Goal: Task Accomplishment & Management: Manage account settings

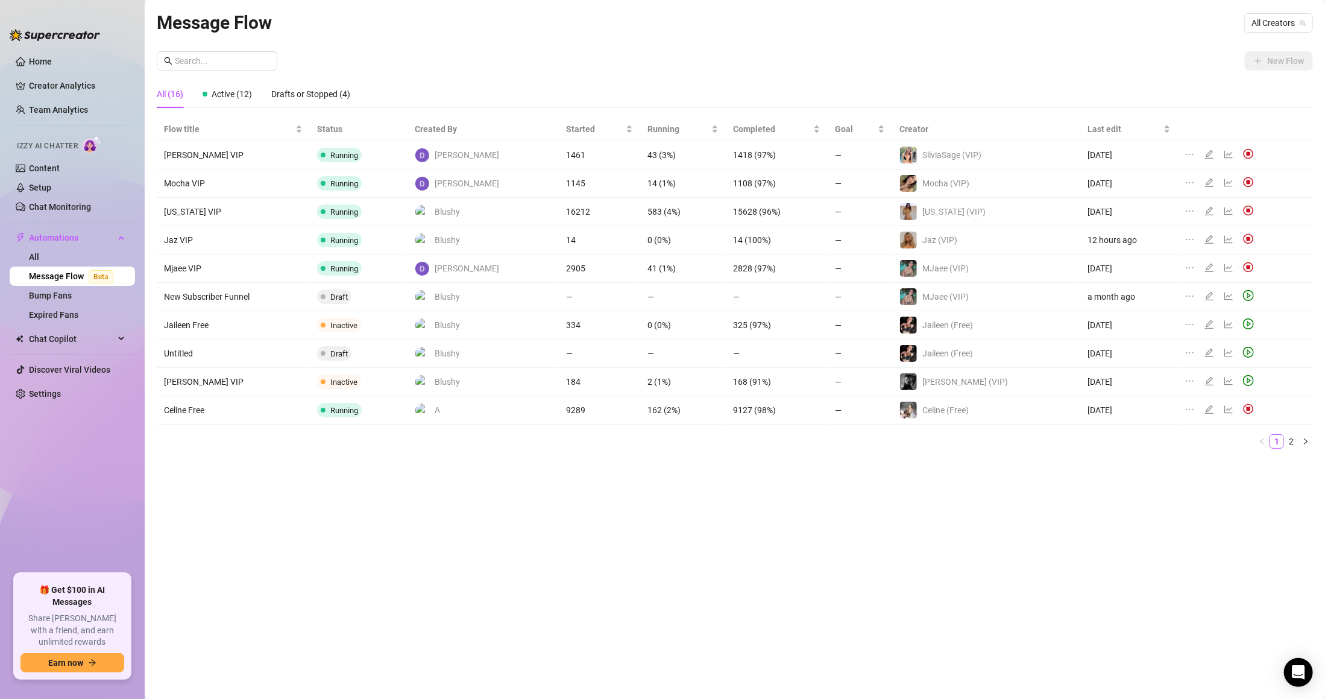
click at [53, 403] on ul "Home Creator Analytics Team Analytics Izzy AI Chatter Content Setup Chat Monito…" at bounding box center [72, 308] width 125 height 522
click at [52, 399] on link "Settings" at bounding box center [45, 394] width 32 height 10
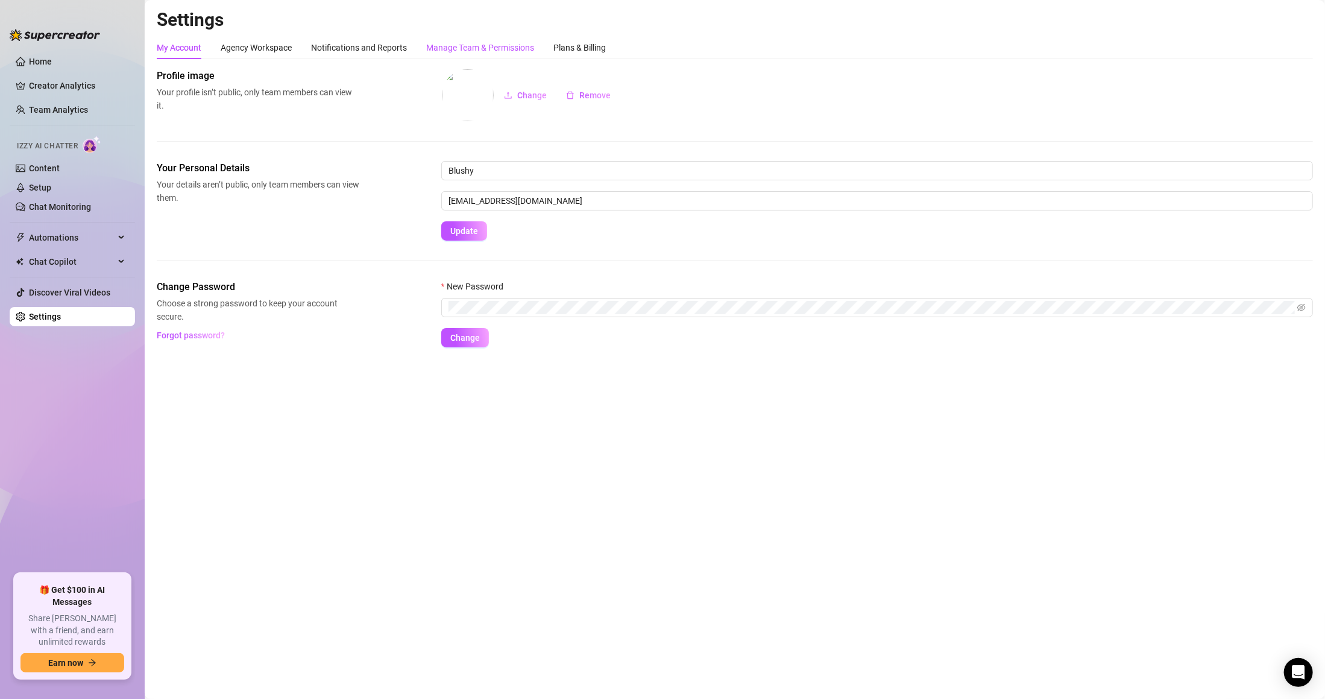
click at [447, 42] on div "Manage Team & Permissions" at bounding box center [480, 47] width 108 height 13
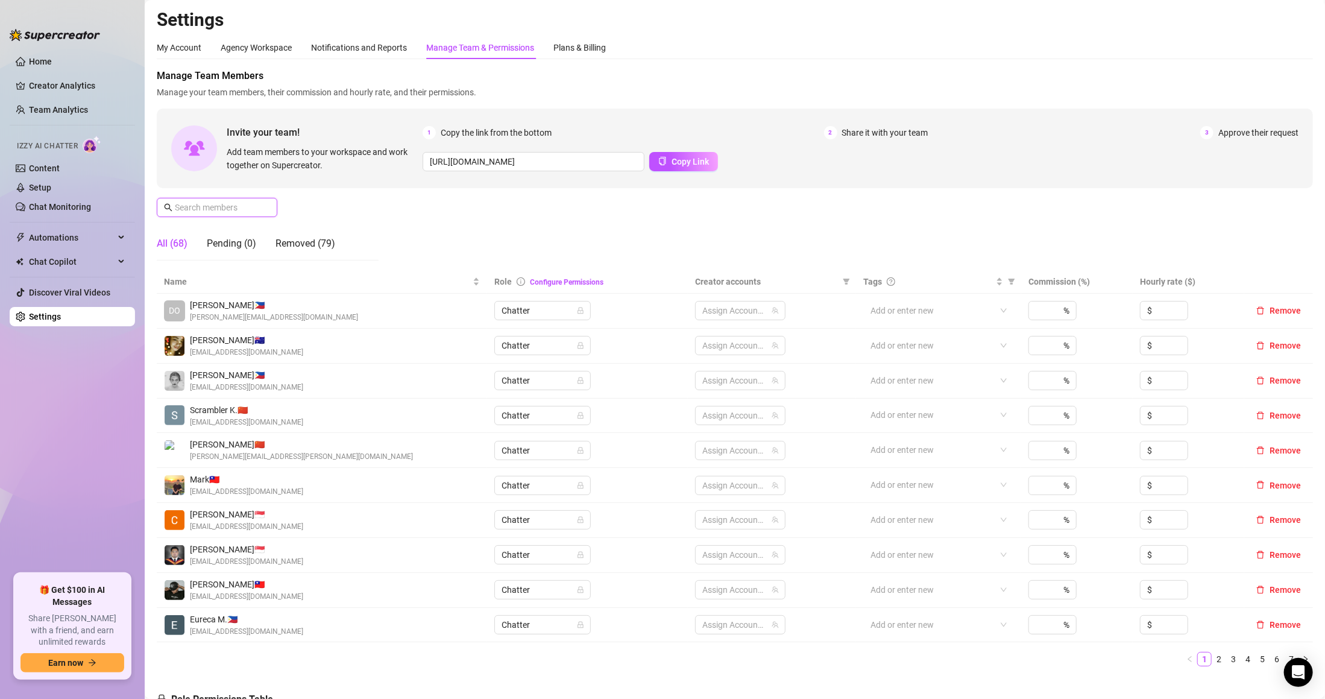
click at [247, 206] on input "text" at bounding box center [218, 207] width 86 height 13
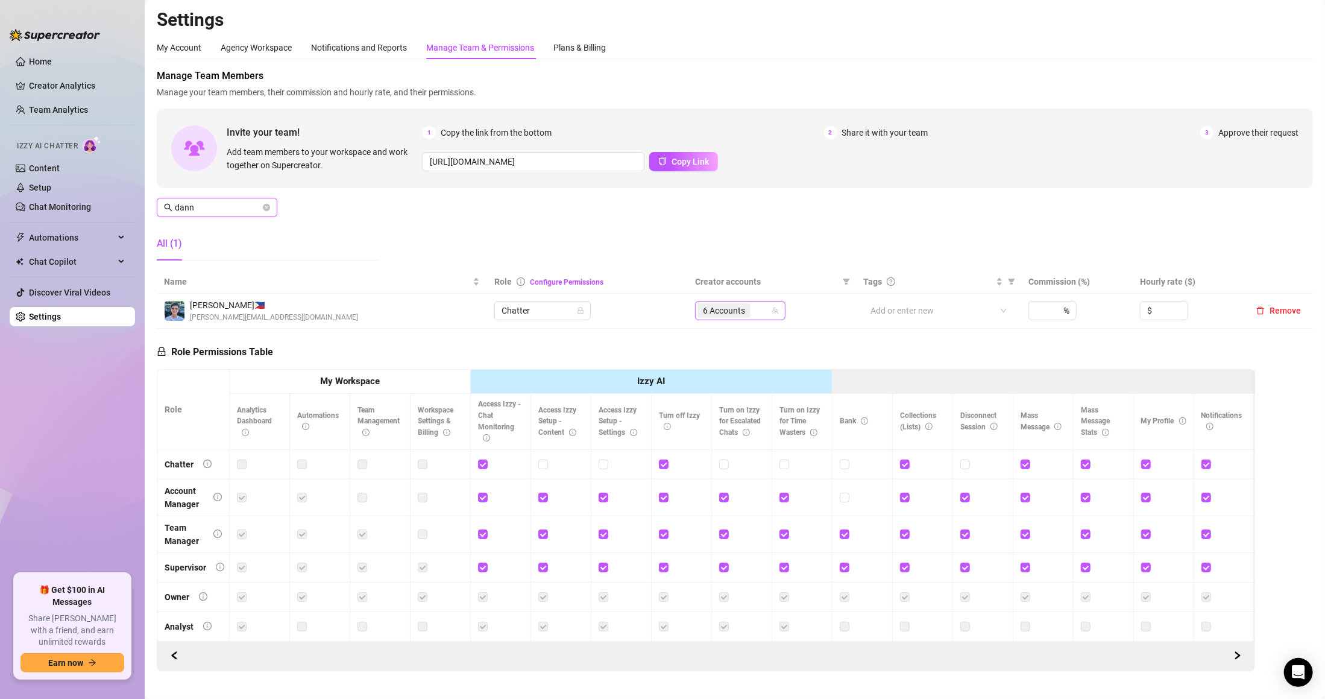
click at [748, 317] on div "6 Accounts" at bounding box center [734, 310] width 73 height 17
type input "dann"
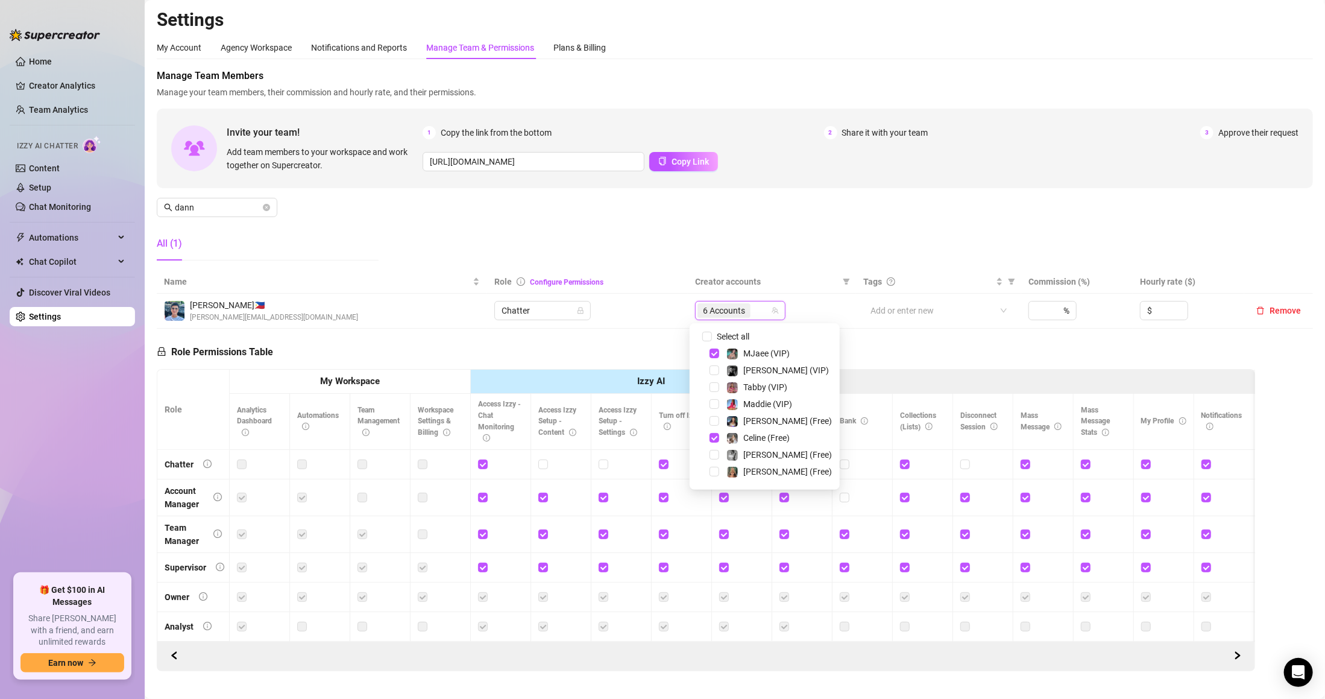
click at [724, 329] on div "Select all" at bounding box center [741, 336] width 52 height 14
click at [729, 330] on span "Select all" at bounding box center [733, 336] width 42 height 13
click at [712, 332] on input "Select all" at bounding box center [708, 337] width 10 height 10
click at [729, 330] on span "Select all" at bounding box center [733, 336] width 42 height 13
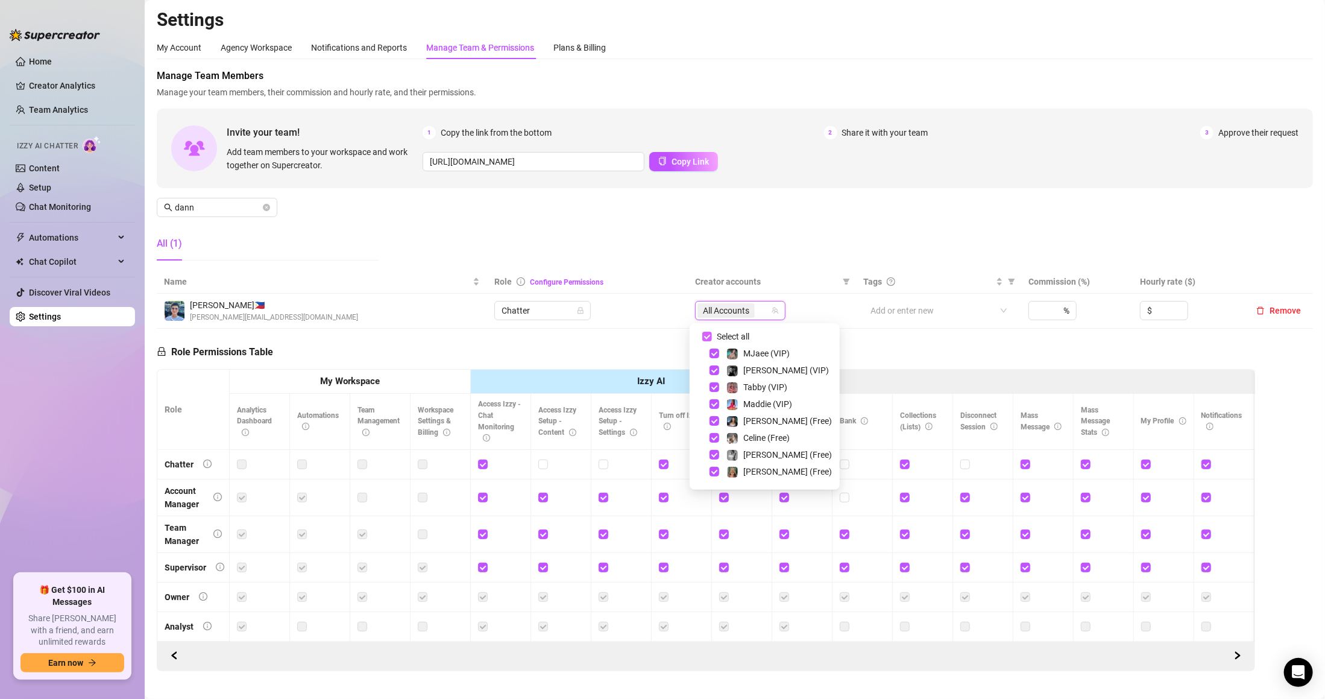
click at [712, 332] on input "Select all" at bounding box center [708, 337] width 10 height 10
checkbox input "false"
click at [742, 305] on div at bounding box center [734, 310] width 73 height 17
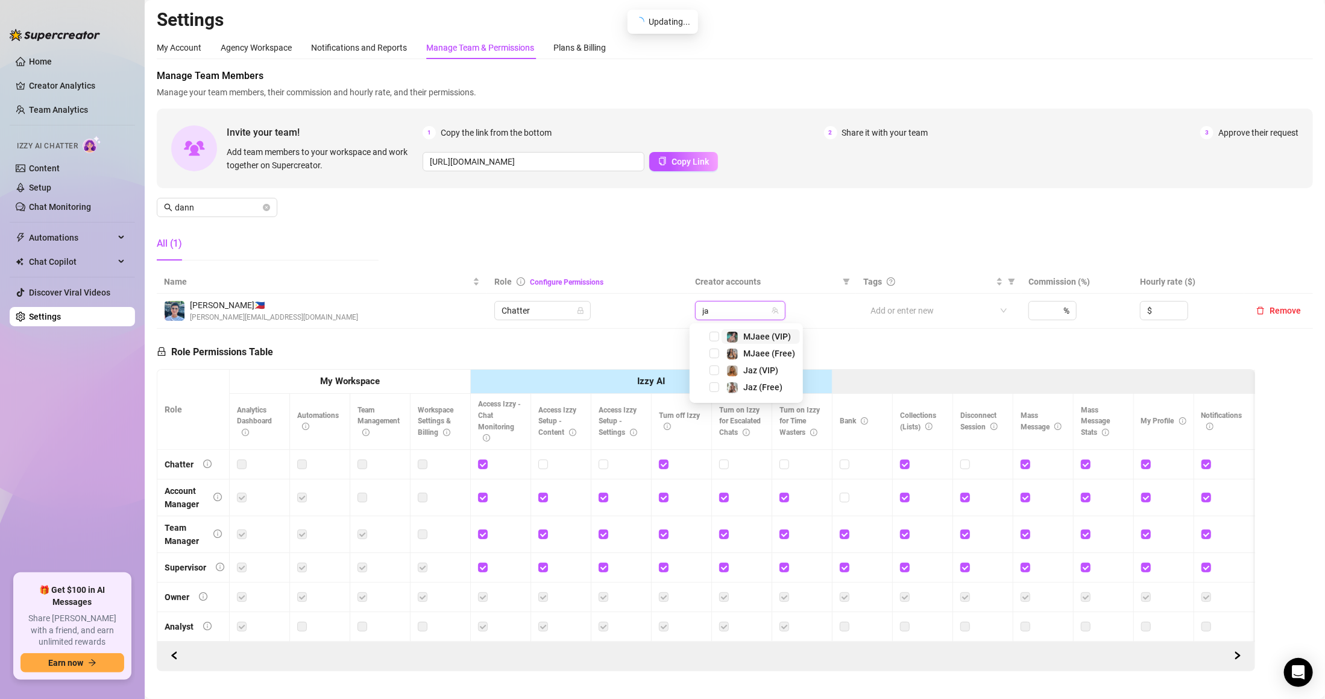
type input "jaz"
click at [742, 336] on div "Jaz (VIP)" at bounding box center [753, 336] width 52 height 14
type input "jaz"
click at [736, 350] on img at bounding box center [732, 354] width 11 height 11
type input "ell"
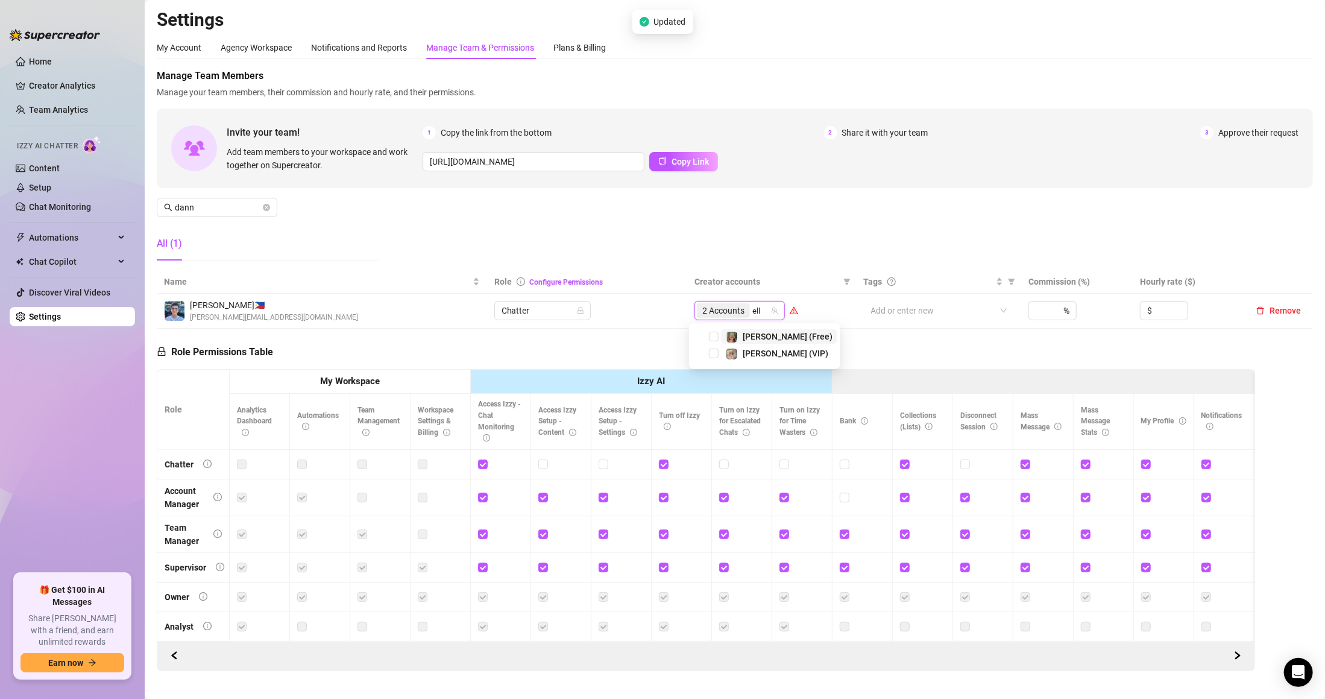
click at [768, 332] on span "[PERSON_NAME] (Free)" at bounding box center [788, 337] width 90 height 10
type input "ell"
drag, startPoint x: 772, startPoint y: 342, endPoint x: 699, endPoint y: 201, distance: 158.9
click at [772, 341] on div "[PERSON_NAME] (Free)" at bounding box center [788, 336] width 90 height 14
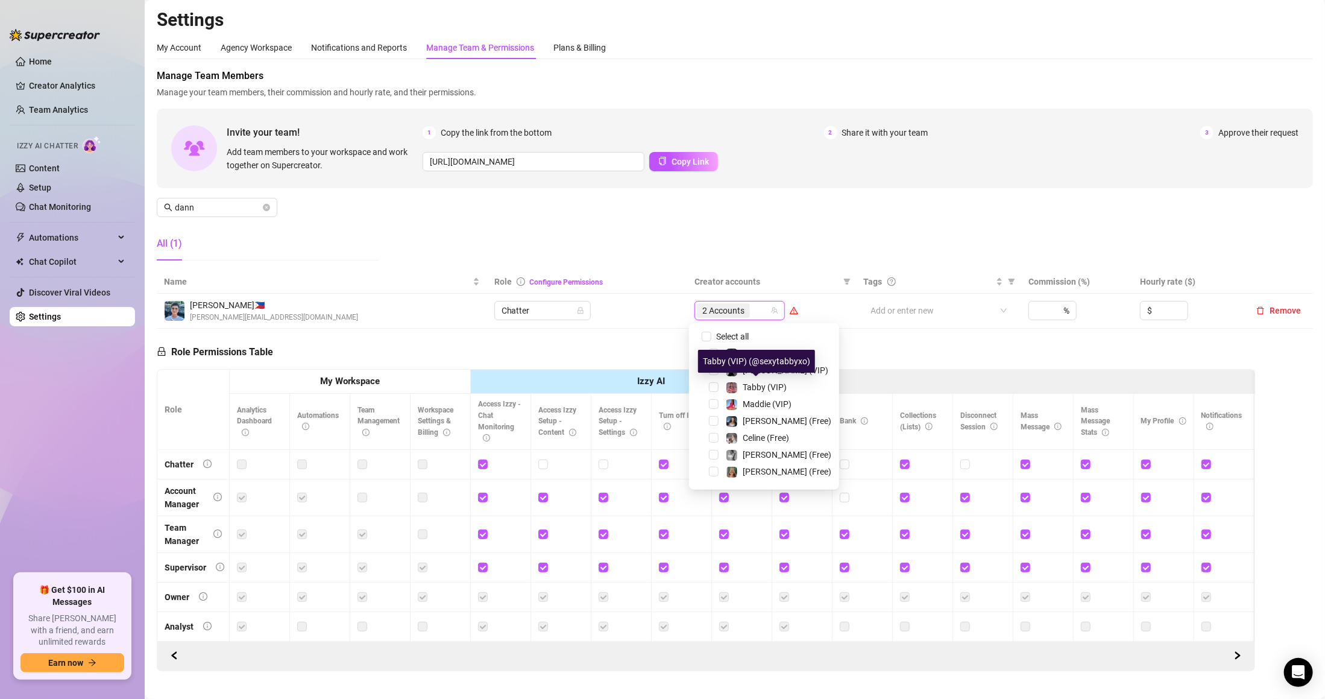
type input "e"
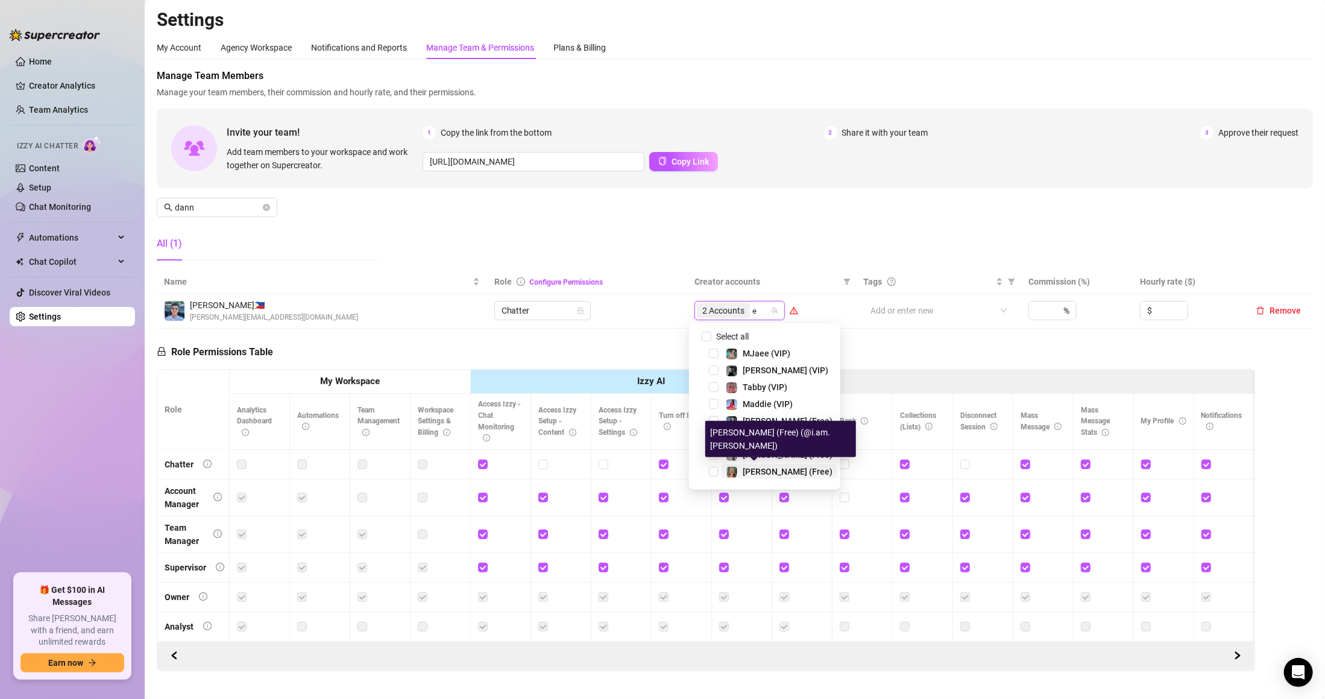
click at [769, 469] on span "[PERSON_NAME] (Free)" at bounding box center [788, 472] width 90 height 10
type input "el"
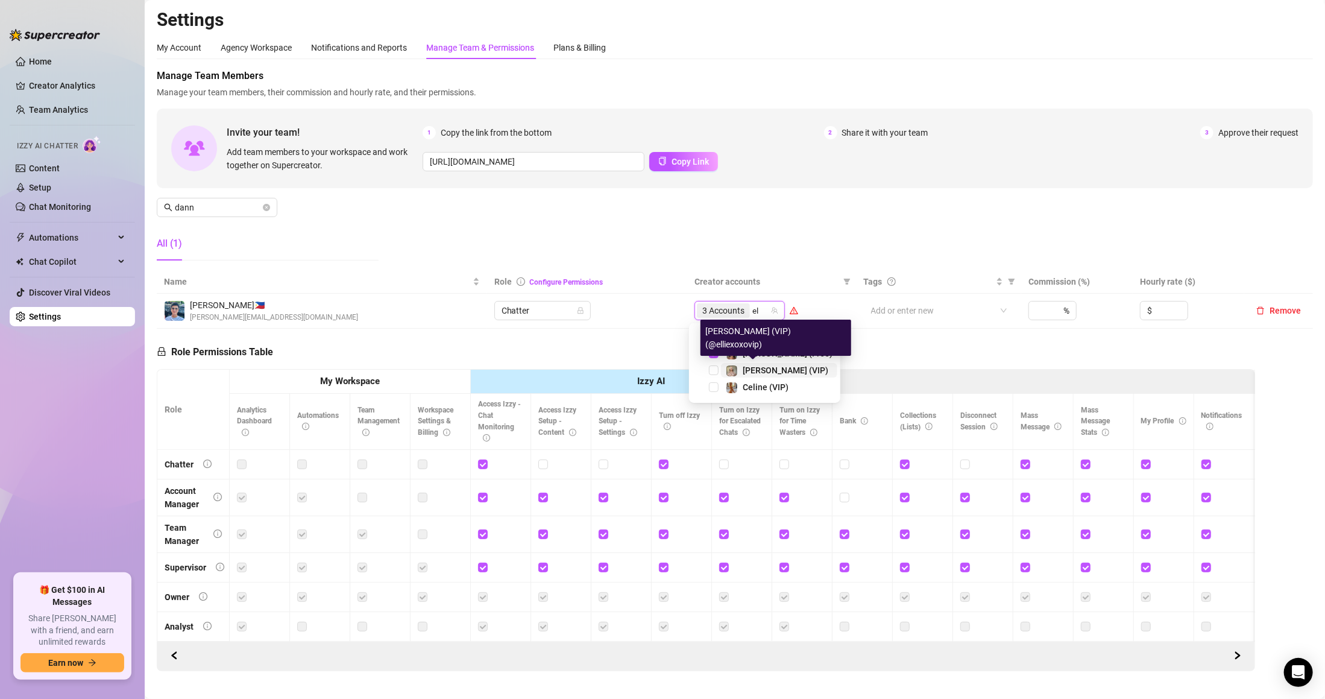
click at [750, 374] on div "[PERSON_NAME] (VIP)" at bounding box center [786, 370] width 86 height 14
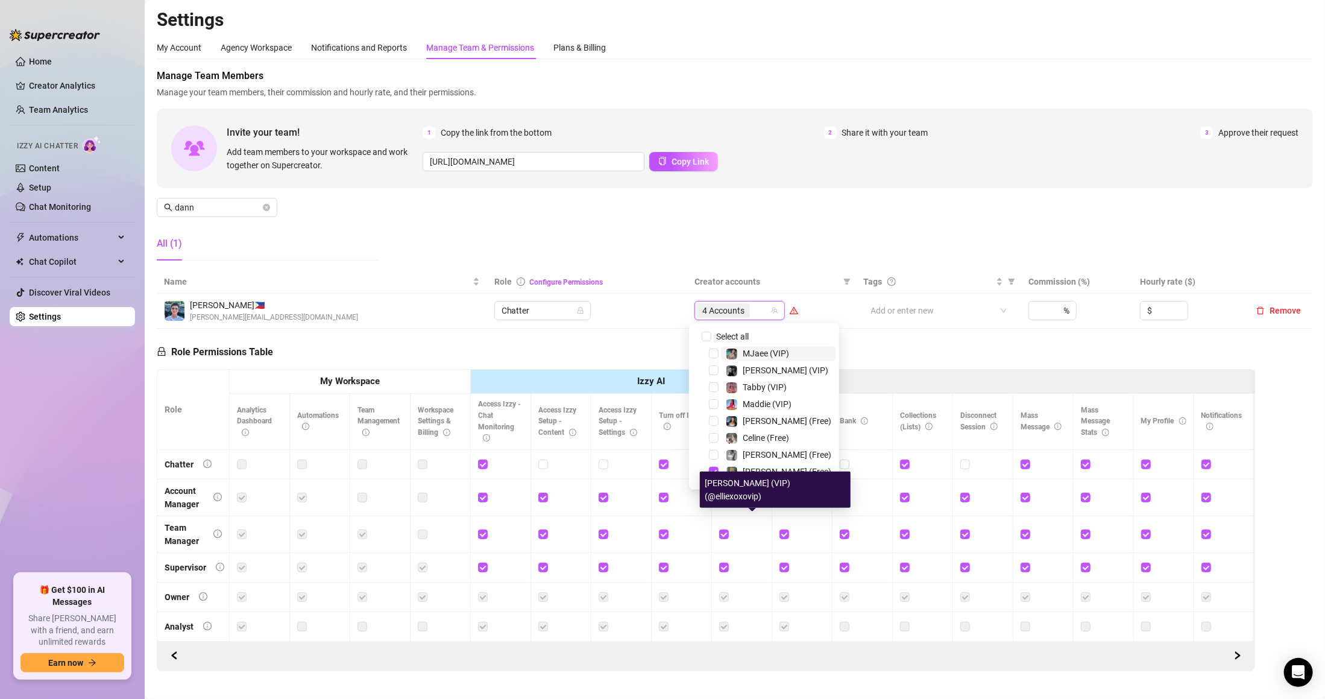
click at [743, 241] on div "Manage Team Members Manage your team members, their commission and hourly rate,…" at bounding box center [735, 169] width 1157 height 201
